Goal: Task Accomplishment & Management: Manage account settings

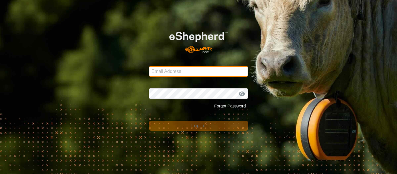
type input "[EMAIL_ADDRESS][DOMAIN_NAME]"
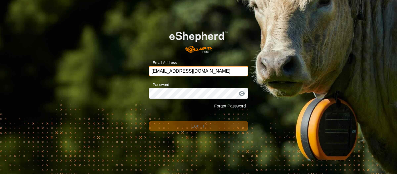
click at [210, 71] on input "[EMAIL_ADDRESS][DOMAIN_NAME]" at bounding box center [198, 71] width 99 height 10
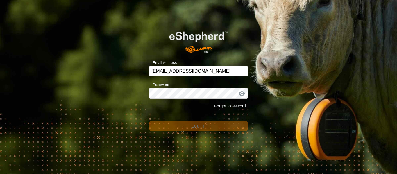
click at [195, 116] on form "Email Address [EMAIL_ADDRESS][DOMAIN_NAME] Password Forgot Password Log In" at bounding box center [198, 77] width 99 height 108
click at [146, 108] on div "Email Address [EMAIL_ADDRESS][DOMAIN_NAME] Password Forgot Password Log In" at bounding box center [198, 87] width 397 height 174
click at [114, 81] on div "Email Address [EMAIL_ADDRESS][DOMAIN_NAME] Password Forgot Password Log In" at bounding box center [198, 87] width 397 height 174
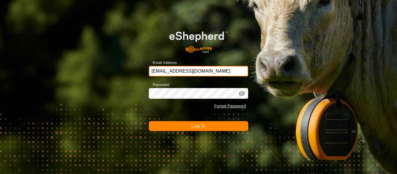
click at [218, 71] on input "[EMAIL_ADDRESS][DOMAIN_NAME]" at bounding box center [198, 71] width 99 height 10
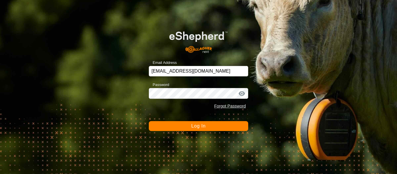
click at [166, 126] on button "Log In" at bounding box center [198, 126] width 99 height 10
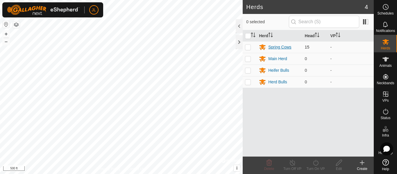
click at [276, 48] on div "Spring Cows" at bounding box center [279, 47] width 23 height 6
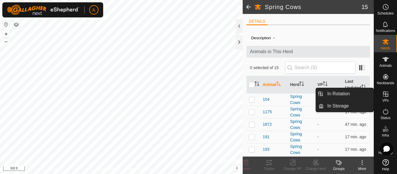
click at [391, 95] on div "VPs" at bounding box center [385, 95] width 23 height 17
click at [347, 94] on link "In Rotation" at bounding box center [349, 94] width 50 height 12
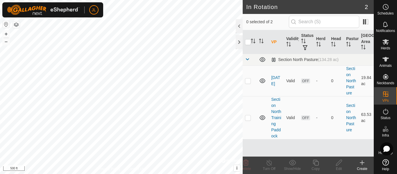
click at [364, 165] on icon at bounding box center [362, 162] width 7 height 7
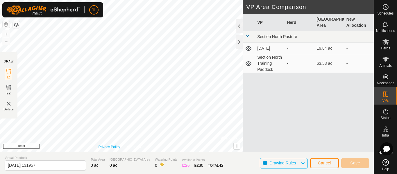
click at [107, 145] on link "Privacy Policy" at bounding box center [110, 147] width 22 height 5
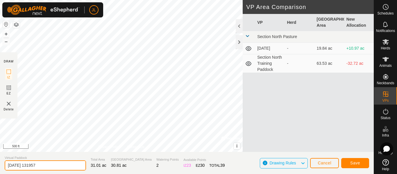
drag, startPoint x: 19, startPoint y: 166, endPoint x: 7, endPoint y: 165, distance: 12.5
click at [7, 165] on input "2025-08-15 131957" at bounding box center [45, 166] width 81 height 10
click at [54, 166] on input "2025-08-15 131957" at bounding box center [45, 166] width 81 height 10
drag, startPoint x: 54, startPoint y: 164, endPoint x: 17, endPoint y: 164, distance: 36.6
click at [17, 164] on input "2025-08-15 131957" at bounding box center [45, 166] width 81 height 10
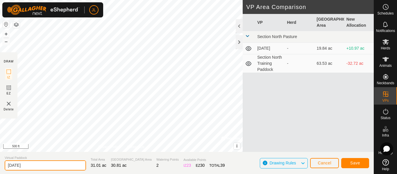
type input "08-15-2025"
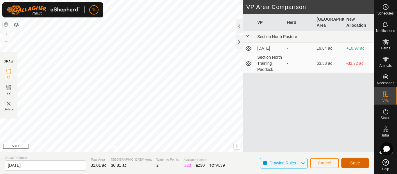
click at [356, 165] on span "Save" at bounding box center [355, 163] width 10 height 5
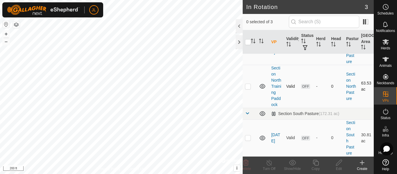
scroll to position [44, 0]
click at [274, 139] on link "08-15-2025" at bounding box center [275, 138] width 9 height 11
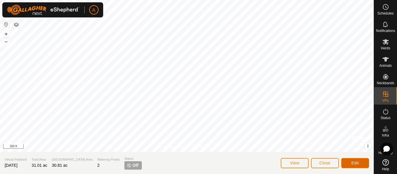
click at [352, 165] on span "Edit" at bounding box center [356, 163] width 8 height 5
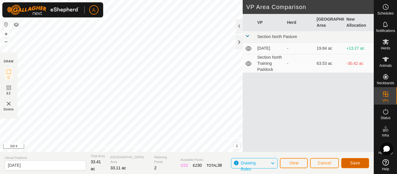
click at [350, 163] on button "Save" at bounding box center [355, 163] width 28 height 10
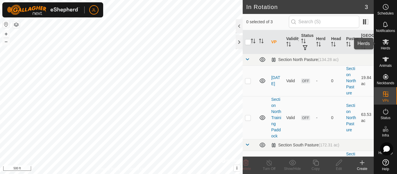
click at [384, 42] on icon at bounding box center [386, 42] width 6 height 6
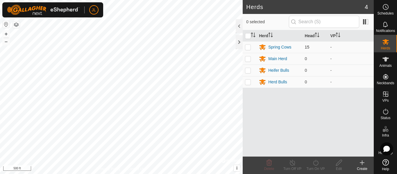
click at [248, 46] on p-checkbox at bounding box center [248, 47] width 6 height 5
checkbox input "true"
click at [316, 166] on div "Turn On VP" at bounding box center [315, 168] width 23 height 5
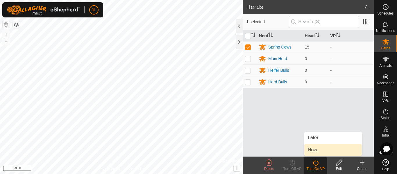
click at [316, 151] on link "Now" at bounding box center [333, 150] width 58 height 12
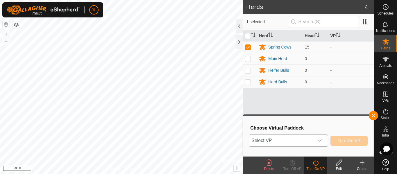
click at [320, 142] on icon "dropdown trigger" at bounding box center [320, 140] width 5 height 5
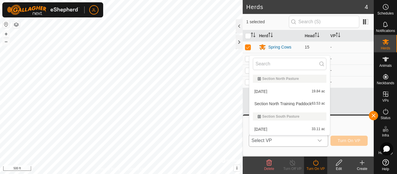
click at [274, 131] on li "08-15-2025 33.11 ac" at bounding box center [289, 130] width 81 height 12
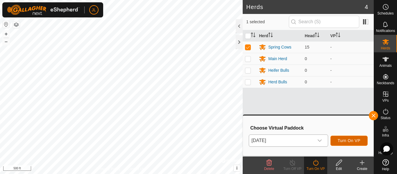
click at [345, 142] on span "Turn On VP" at bounding box center [349, 140] width 23 height 5
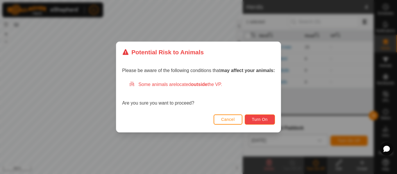
click at [263, 122] on span "Turn On" at bounding box center [260, 119] width 16 height 5
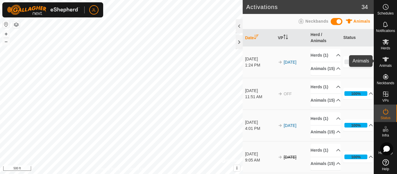
click at [389, 61] on icon at bounding box center [385, 59] width 7 height 7
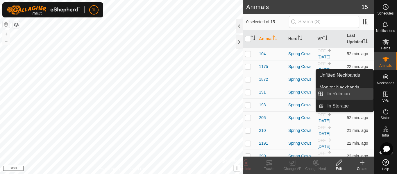
click at [350, 94] on link "In Rotation" at bounding box center [349, 94] width 50 height 12
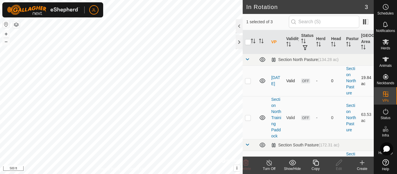
click at [250, 83] on p-checkbox at bounding box center [248, 81] width 6 height 5
checkbox input "true"
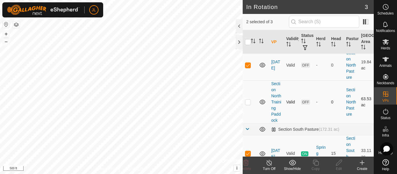
scroll to position [44, 0]
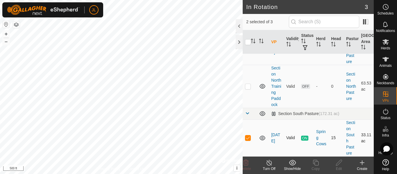
click at [248, 137] on p-checkbox at bounding box center [248, 137] width 6 height 5
checkbox input "false"
click at [247, 166] on div "Delete" at bounding box center [245, 168] width 23 height 5
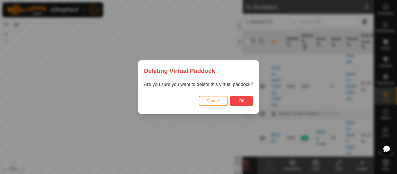
click at [245, 103] on button "Ok" at bounding box center [241, 101] width 23 height 10
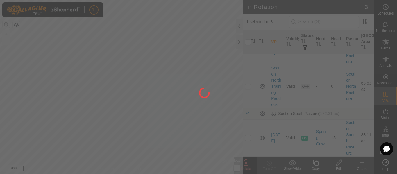
checkbox input "false"
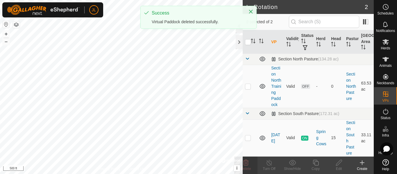
scroll to position [0, 0]
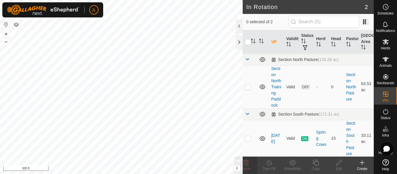
click at [362, 164] on icon at bounding box center [362, 162] width 7 height 7
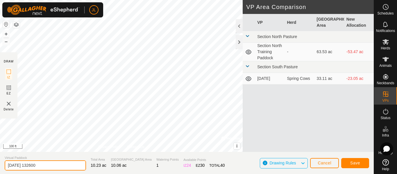
drag, startPoint x: 56, startPoint y: 165, endPoint x: 0, endPoint y: 163, distance: 55.9
click at [0, 163] on section "Virtual Paddock 2025-08-15 132600 Total Area 10.23 ac Grazing Area 10.06 ac Wat…" at bounding box center [187, 163] width 374 height 22
type input "North Pens"
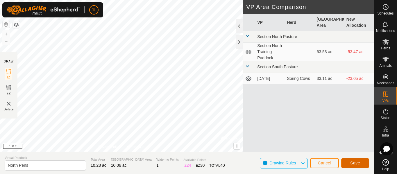
click at [355, 165] on span "Save" at bounding box center [355, 163] width 10 height 5
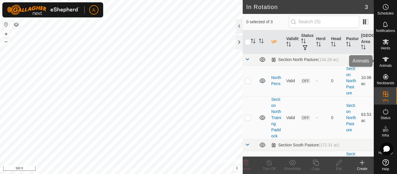
click at [384, 61] on icon at bounding box center [385, 59] width 7 height 7
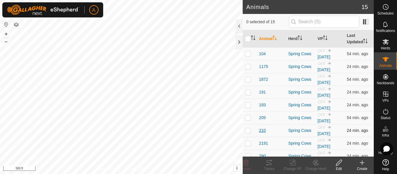
click at [262, 131] on span "210" at bounding box center [262, 131] width 7 height 6
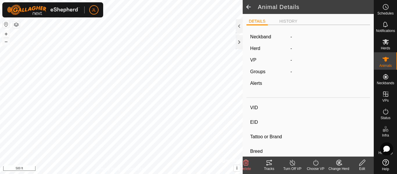
type input "210"
type input "-"
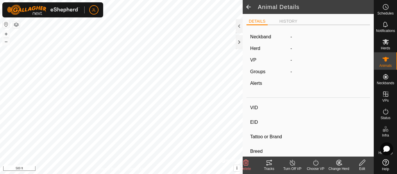
type input "0 kg"
type input "-"
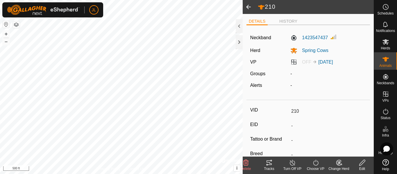
click at [248, 7] on span at bounding box center [249, 7] width 12 height 14
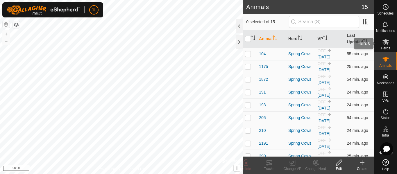
click at [387, 49] on span "Herds" at bounding box center [385, 48] width 9 height 3
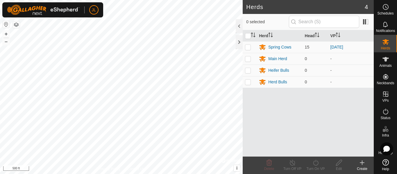
drag, startPoint x: 243, startPoint y: 121, endPoint x: 243, endPoint y: 93, distance: 27.9
click at [243, 93] on div "Herd Head VP Spring Cows 15 08-15-2025 Main Herd 0 - Heifer Bulls 0 - Herd Bull…" at bounding box center [308, 93] width 131 height 126
click at [237, 42] on div at bounding box center [239, 42] width 7 height 14
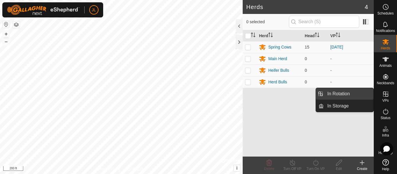
click at [350, 96] on link "In Rotation" at bounding box center [349, 94] width 50 height 12
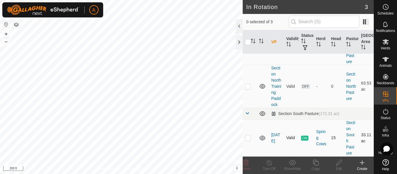
scroll to position [44, 0]
click at [275, 138] on link "08-15-2025" at bounding box center [275, 138] width 9 height 11
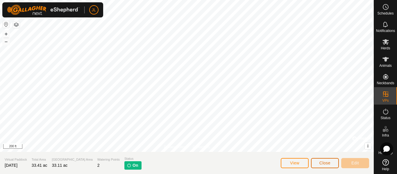
click at [325, 162] on span "Close" at bounding box center [325, 163] width 11 height 5
